Goal: Obtain resource: Download file/media

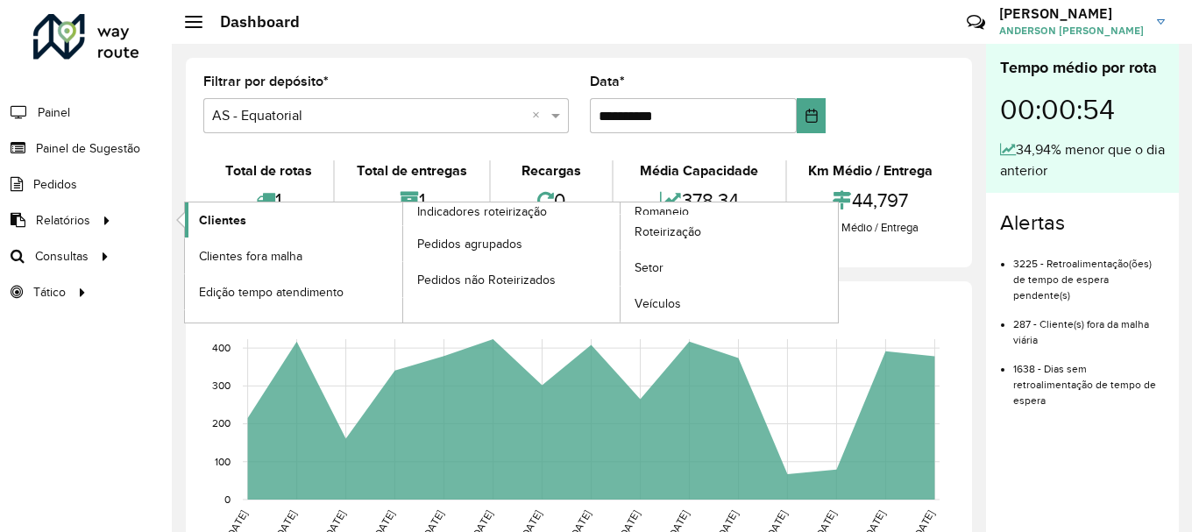
click at [293, 220] on link "Clientes" at bounding box center [293, 220] width 217 height 35
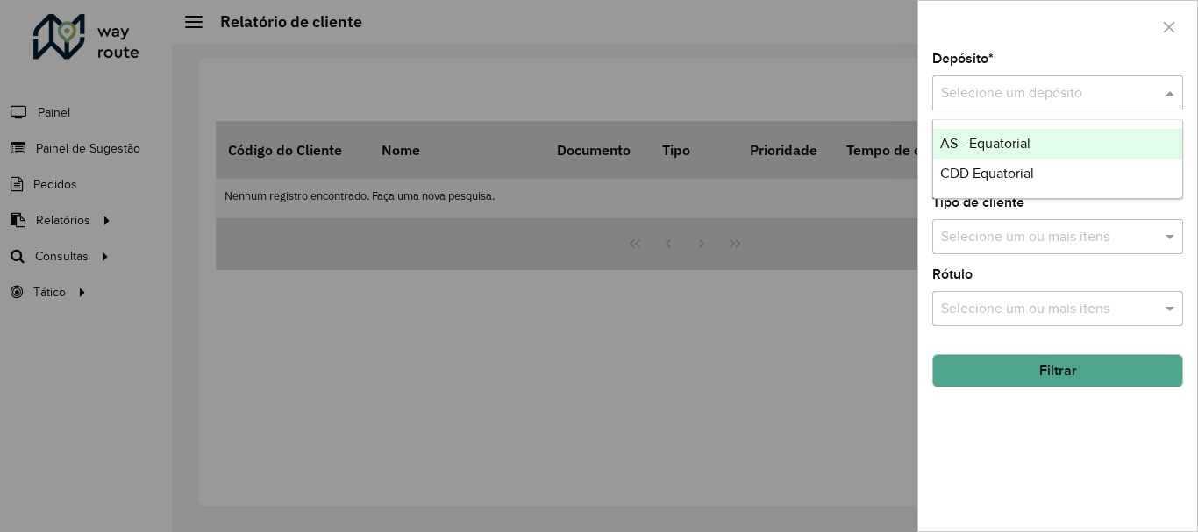
click at [1042, 97] on input "text" at bounding box center [1040, 93] width 198 height 21
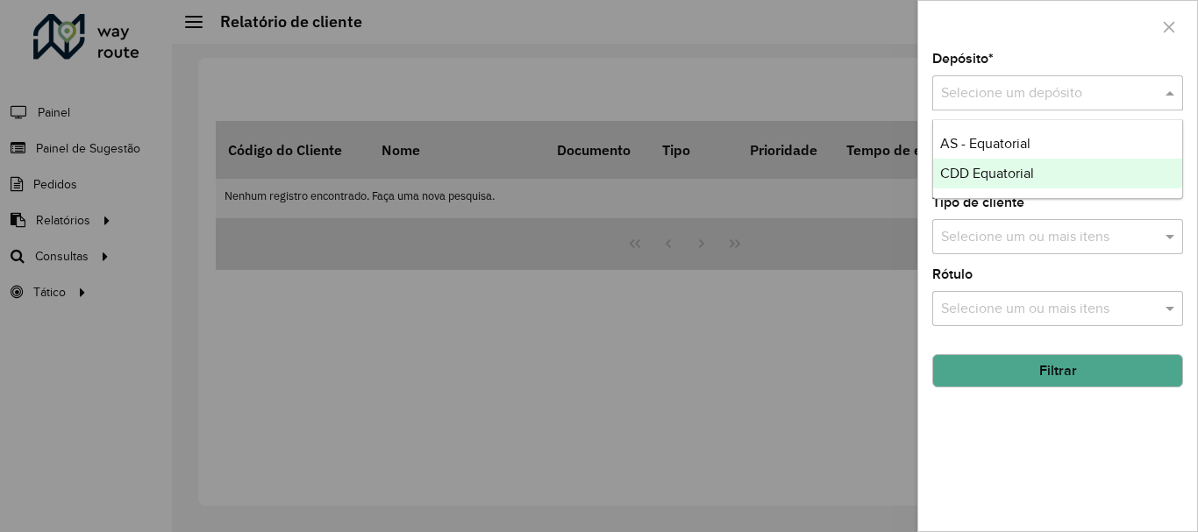
click at [998, 177] on span "CDD Equatorial" at bounding box center [987, 173] width 94 height 15
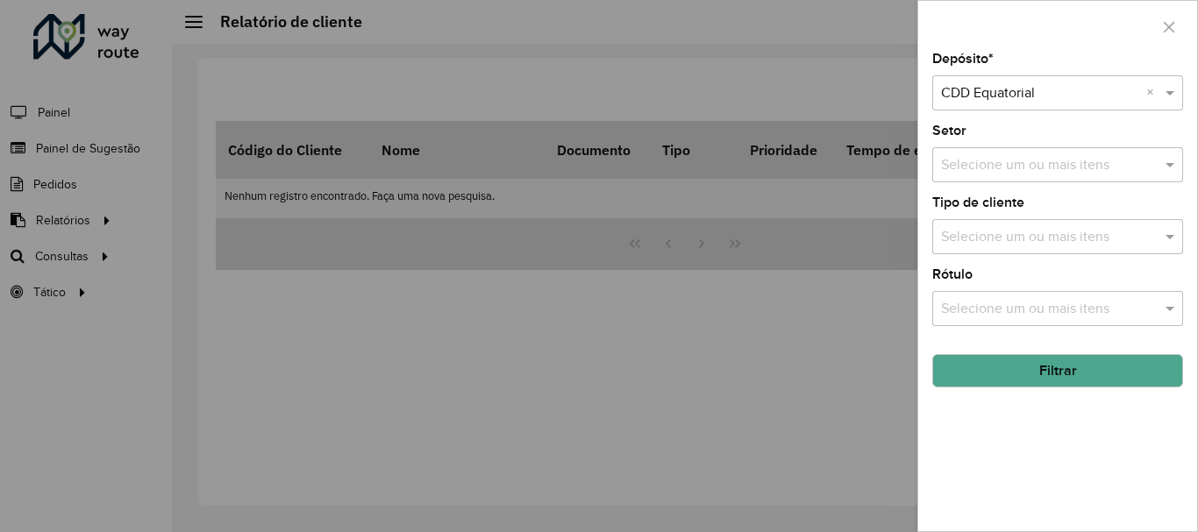
click at [1015, 381] on button "Filtrar" at bounding box center [1057, 370] width 251 height 33
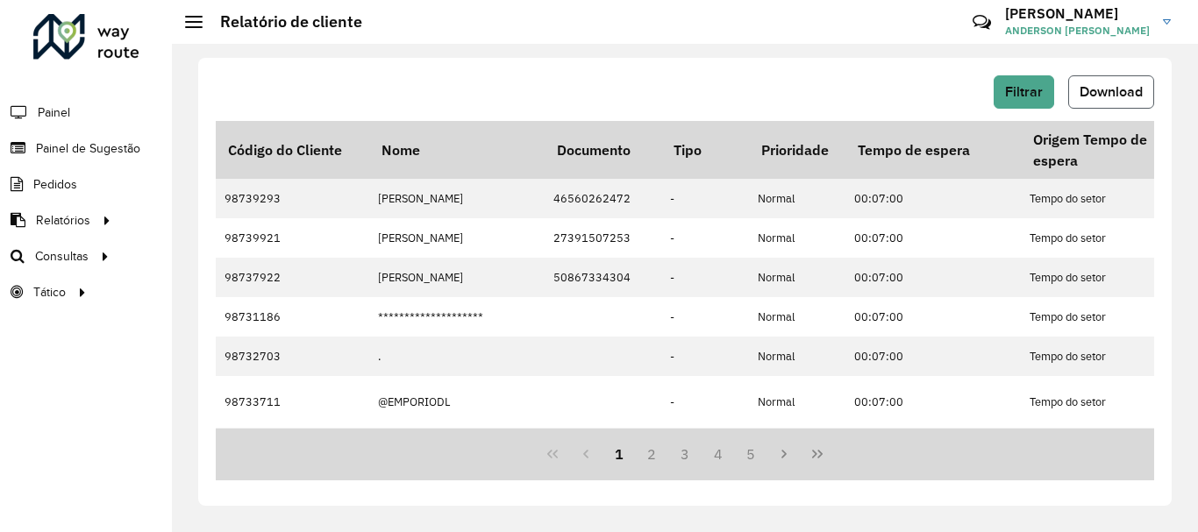
click at [1136, 101] on button "Download" at bounding box center [1111, 91] width 86 height 33
